Goal: Task Accomplishment & Management: Manage account settings

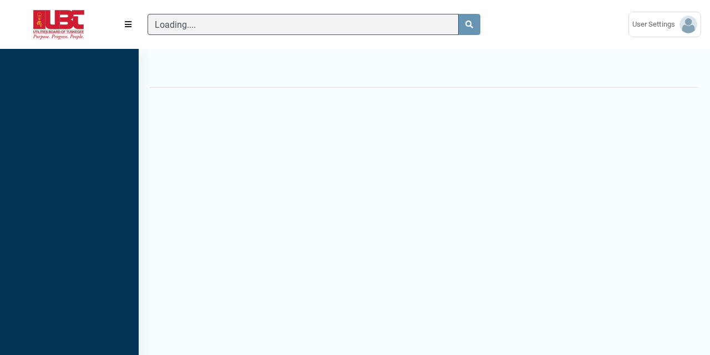
scroll to position [315, 139]
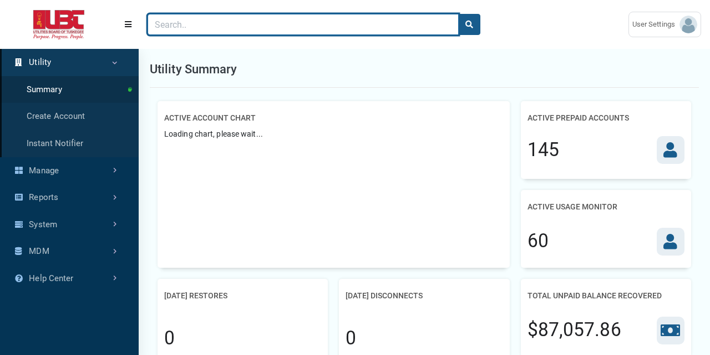
click at [192, 24] on input "Search" at bounding box center [303, 24] width 311 height 21
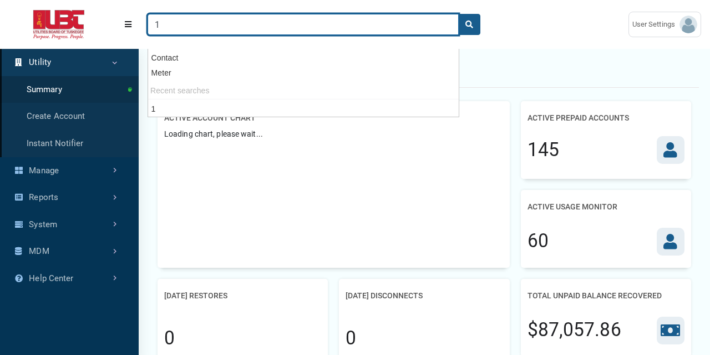
type input "1"
click at [458, 14] on button "search" at bounding box center [469, 24] width 22 height 21
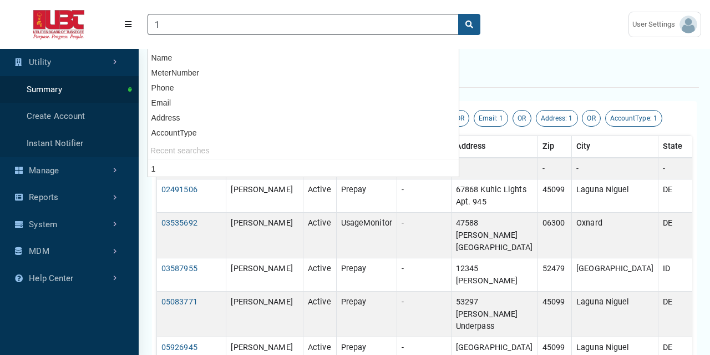
click at [543, 52] on div "Search results" at bounding box center [424, 69] width 549 height 37
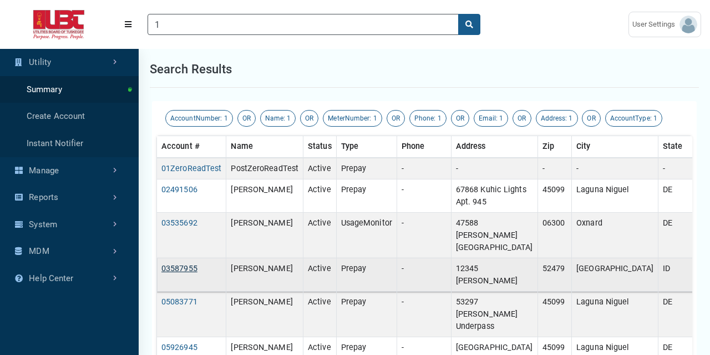
click at [178, 264] on link "03587955" at bounding box center [179, 268] width 36 height 9
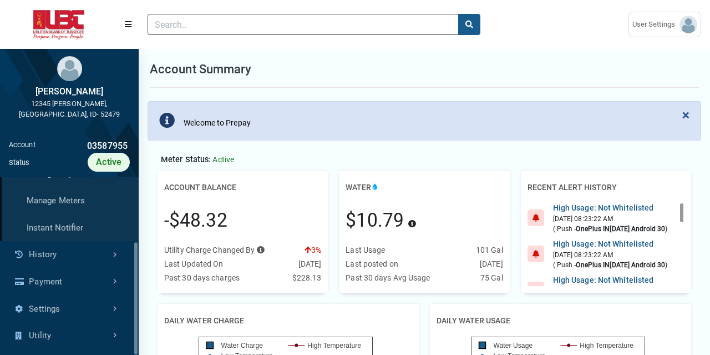
scroll to position [114, 0]
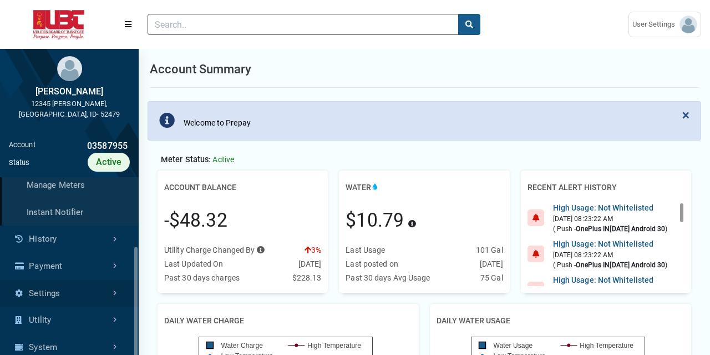
click at [92, 280] on link "Settings" at bounding box center [69, 293] width 139 height 27
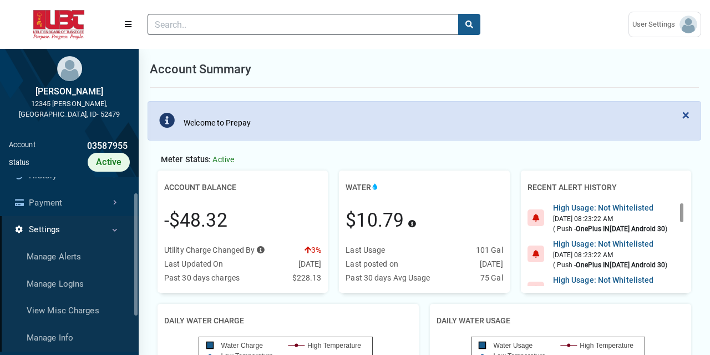
scroll to position [48, 0]
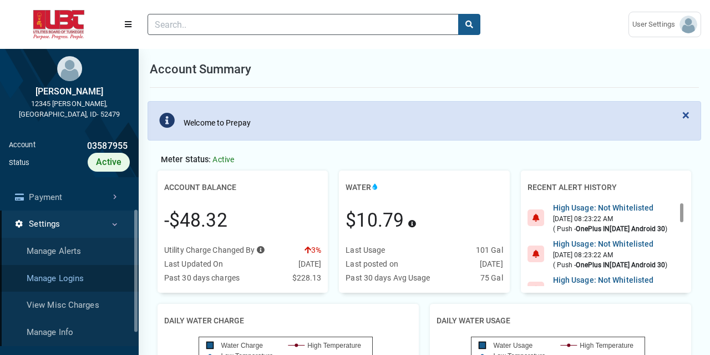
click at [75, 265] on link "Manage Logins" at bounding box center [69, 278] width 139 height 27
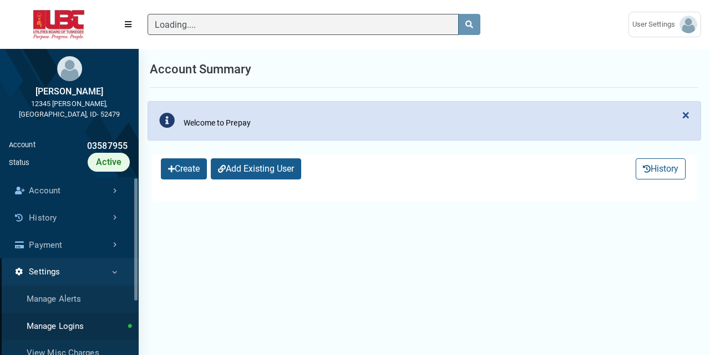
scroll to position [197, 139]
select select "25 per page"
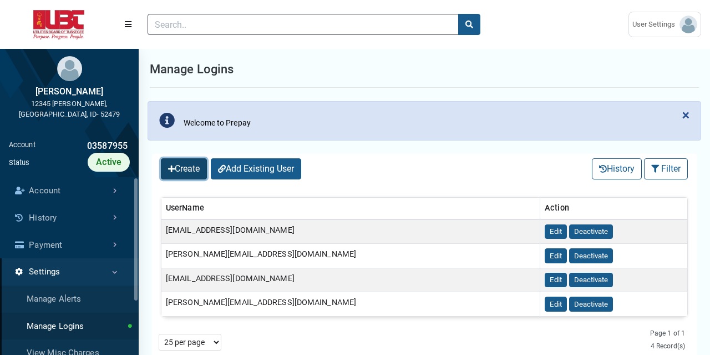
click at [185, 163] on button "Create" at bounding box center [184, 168] width 46 height 21
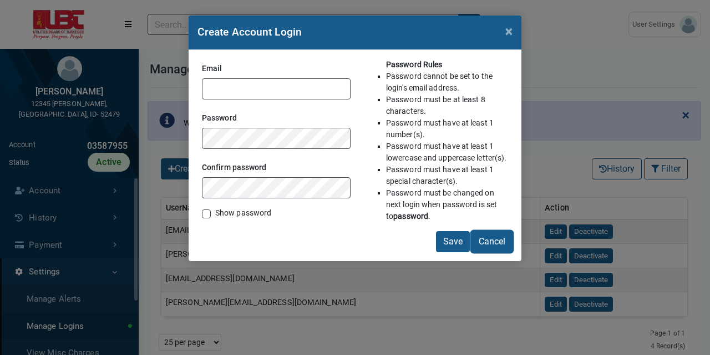
click at [492, 243] on button "Cancel" at bounding box center [492, 241] width 41 height 21
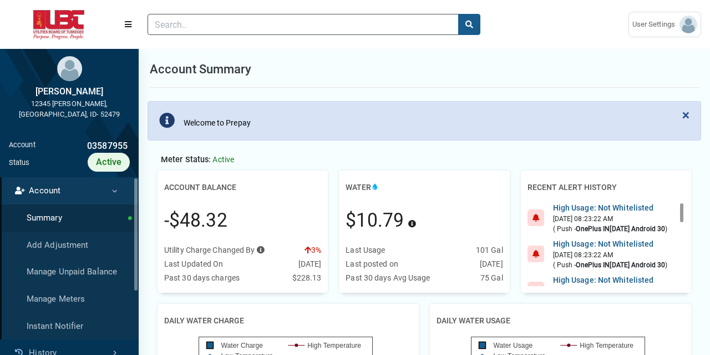
scroll to position [4, 1]
type input "1"
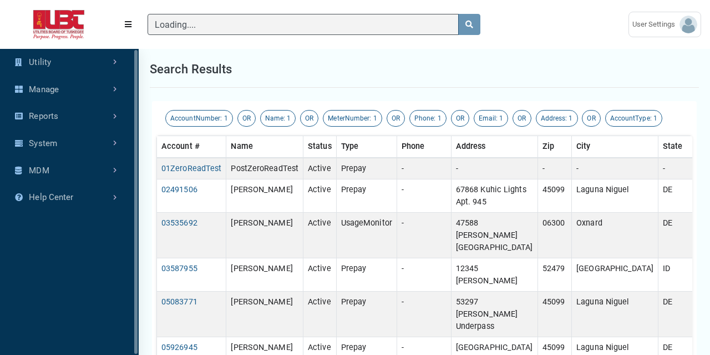
scroll to position [315, 139]
type input "1"
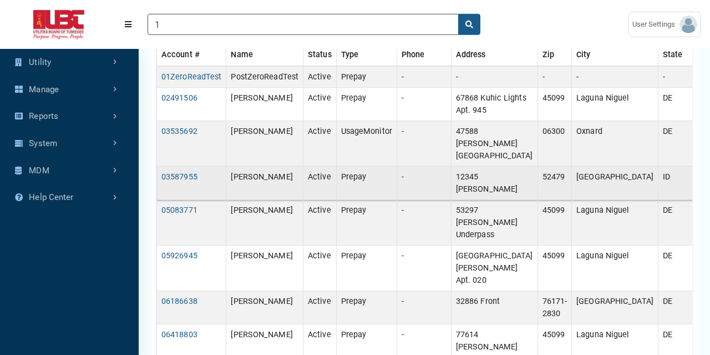
scroll to position [115, 0]
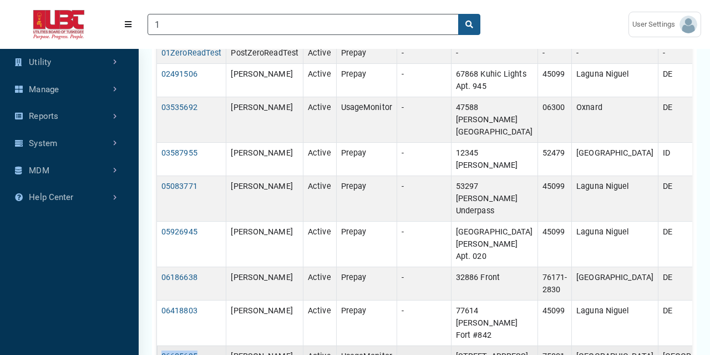
drag, startPoint x: 203, startPoint y: 271, endPoint x: 161, endPoint y: 271, distance: 42.2
click at [161, 346] on td "06605695" at bounding box center [191, 357] width 69 height 22
copy link "06605695"
drag, startPoint x: 270, startPoint y: 270, endPoint x: 230, endPoint y: 270, distance: 40.5
click at [230, 346] on td "[PERSON_NAME]" at bounding box center [264, 357] width 77 height 22
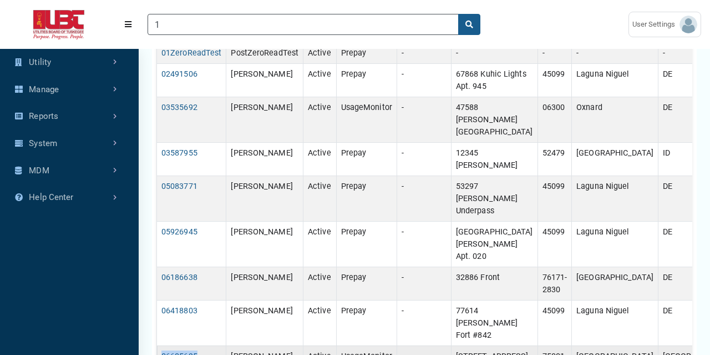
copy td "[PERSON_NAME]"
click at [294, 346] on td "[PERSON_NAME]" at bounding box center [264, 357] width 77 height 22
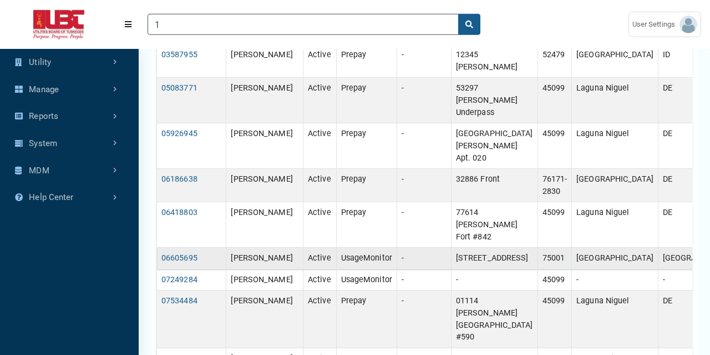
scroll to position [231, 0]
